Goal: Understand process/instructions: Learn about a topic

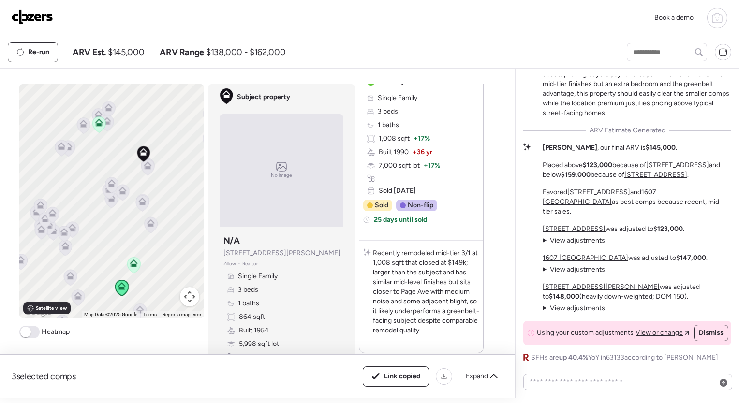
scroll to position [631, 0]
click at [541, 237] on div "Premium Location Drives Value Despite Size Constraints This 3/1 at 864 sqft sit…" at bounding box center [627, 165] width 208 height 396
click at [545, 238] on summary "View adjustments Hide adjustments" at bounding box center [574, 241] width 62 height 10
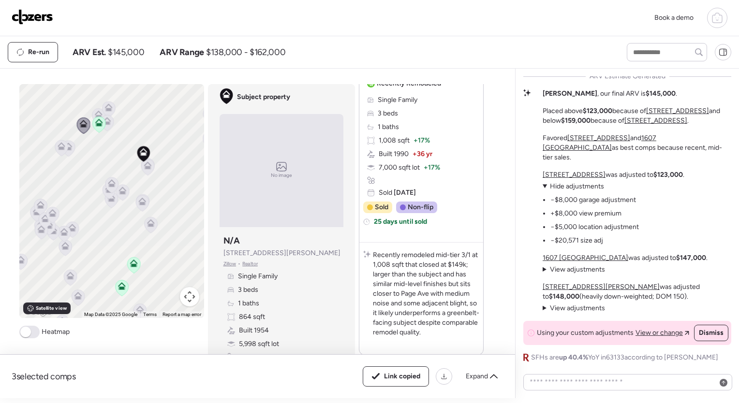
click at [543, 268] on summary "View adjustments Hide adjustments" at bounding box center [574, 270] width 62 height 10
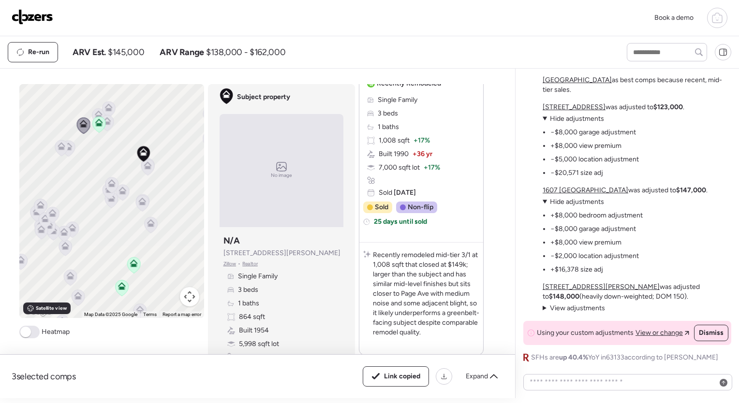
click at [543, 307] on summary "View adjustments Hide adjustments" at bounding box center [574, 309] width 62 height 10
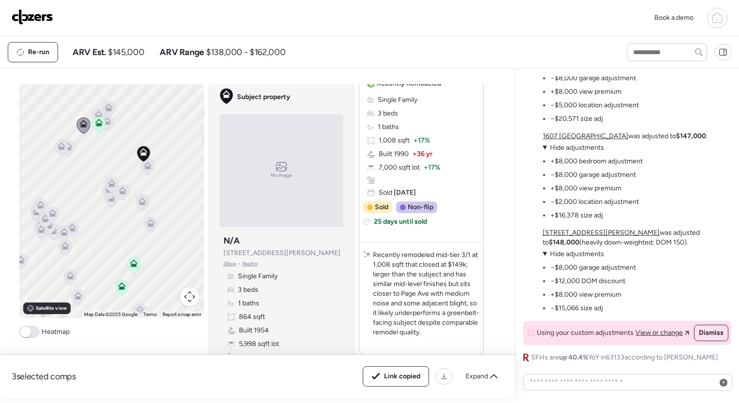
click at [568, 281] on li "−$12,000 DOM discount" at bounding box center [588, 282] width 75 height 10
drag, startPoint x: 568, startPoint y: 281, endPoint x: 598, endPoint y: 305, distance: 38.2
click at [598, 305] on ul "−$8,000 garage adjustment −$12,000 DOM discount +$8,000 view premium −$15,066 s…" at bounding box center [589, 286] width 93 height 54
drag, startPoint x: 598, startPoint y: 305, endPoint x: 574, endPoint y: 309, distance: 24.5
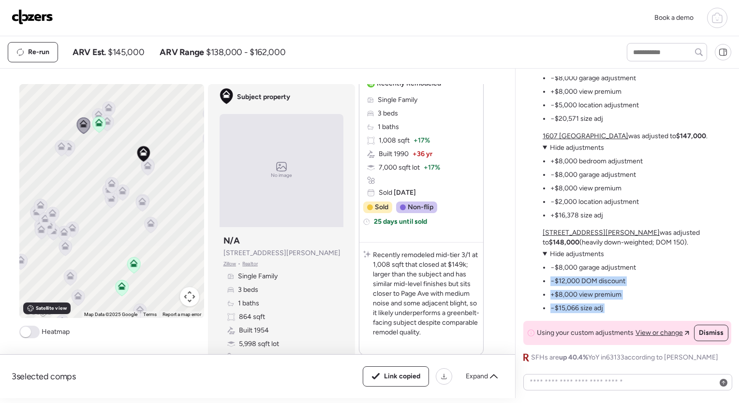
click at [574, 309] on li "−$15,066 size adj" at bounding box center [577, 309] width 53 height 10
drag, startPoint x: 574, startPoint y: 309, endPoint x: 560, endPoint y: 266, distance: 45.3
click at [560, 266] on ul "−$8,000 garage adjustment −$12,000 DOM discount +$8,000 view premium −$15,066 s…" at bounding box center [589, 286] width 93 height 54
drag, startPoint x: 560, startPoint y: 266, endPoint x: 577, endPoint y: 298, distance: 37.0
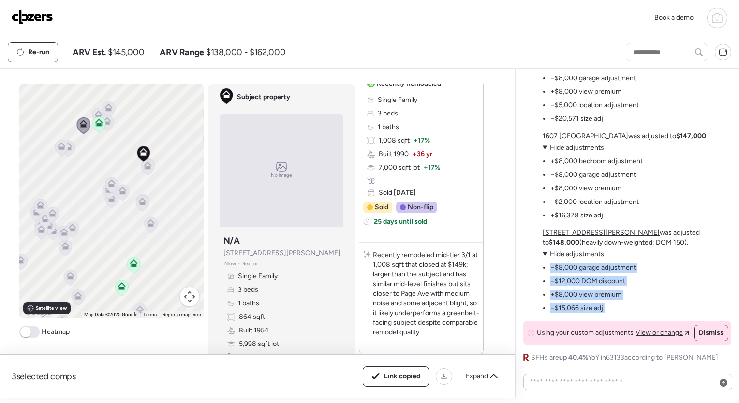
click at [577, 298] on ul "−$8,000 garage adjustment −$12,000 DOM discount +$8,000 view premium −$15,066 s…" at bounding box center [589, 286] width 93 height 54
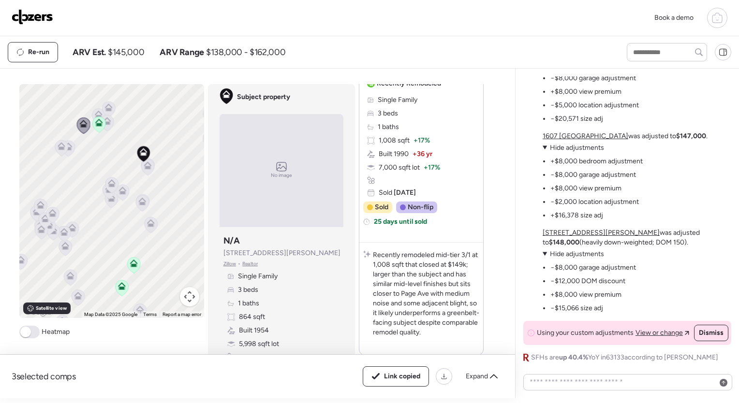
click at [586, 216] on li "+$16,378 size adj" at bounding box center [577, 216] width 53 height 10
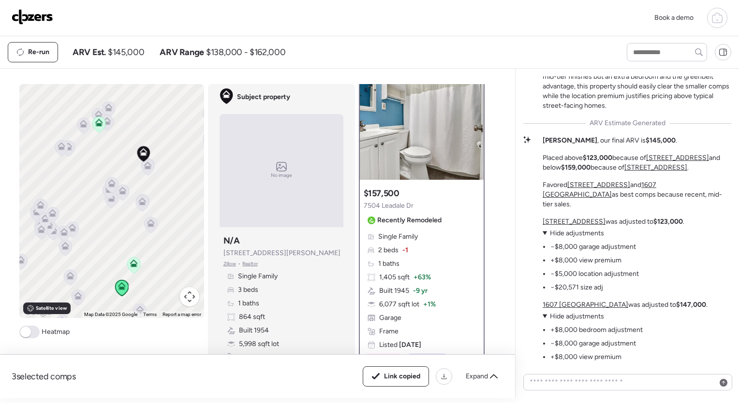
scroll to position [0, 0]
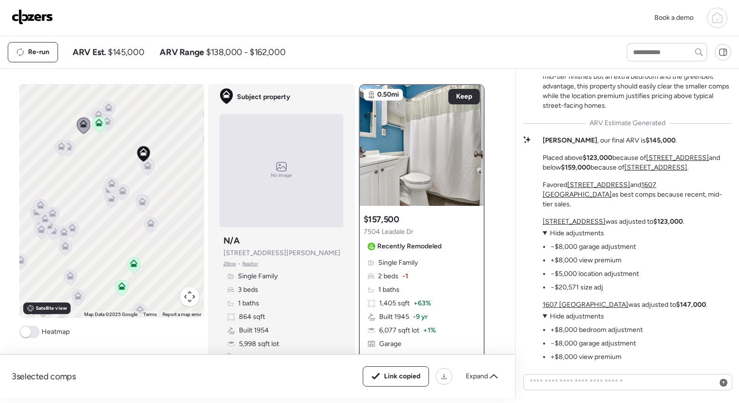
click at [517, 47] on div "Re-run ARV Est. $145,000 ARV Range $138,000 - $162,000" at bounding box center [309, 52] width 602 height 20
